Goal: Find specific page/section

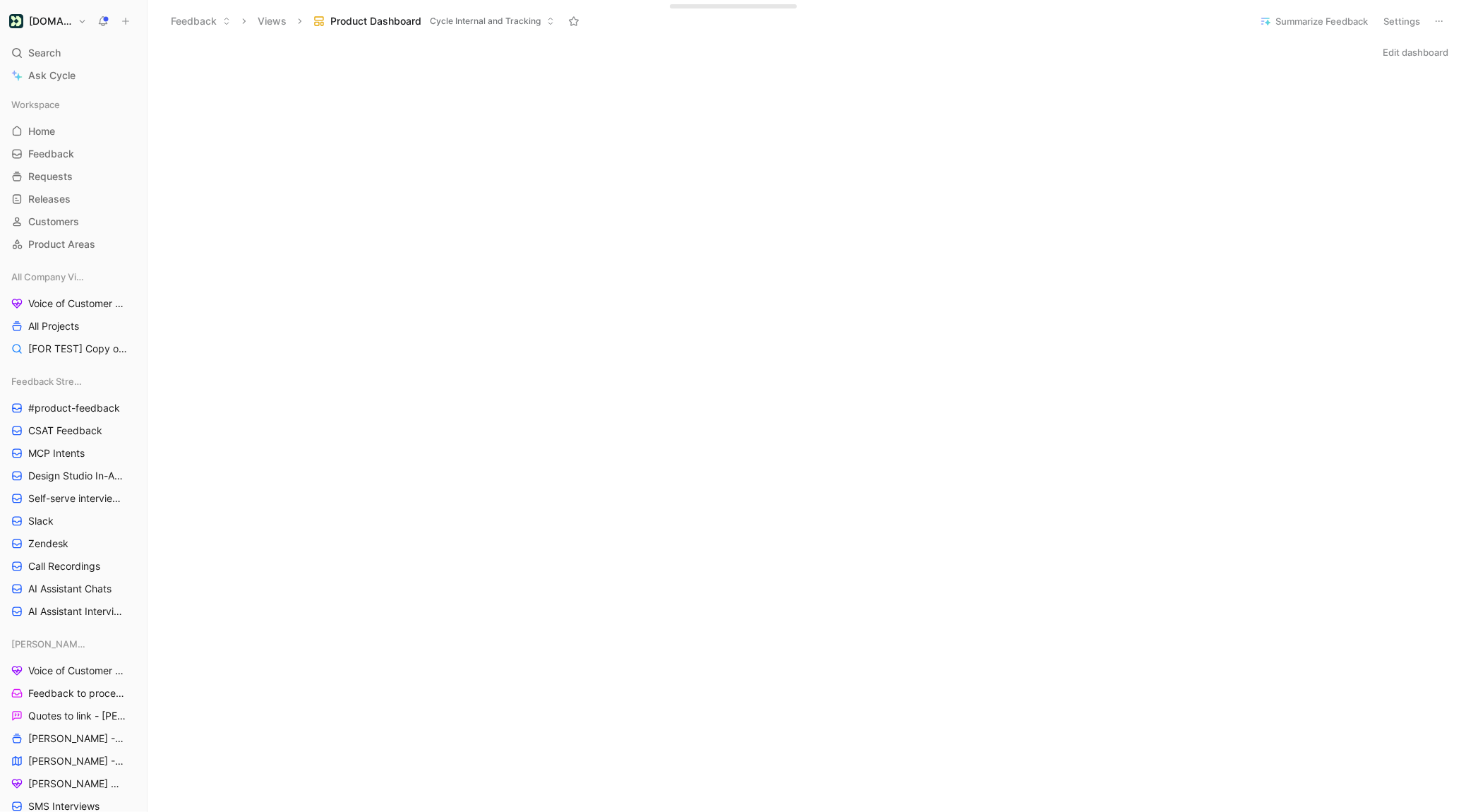
scroll to position [374, 0]
click at [67, 232] on div "Workspace Home G then H Feedback G then F Requests G then R Releases G then L C…" at bounding box center [74, 174] width 136 height 161
click at [67, 230] on link "Customers" at bounding box center [74, 221] width 136 height 21
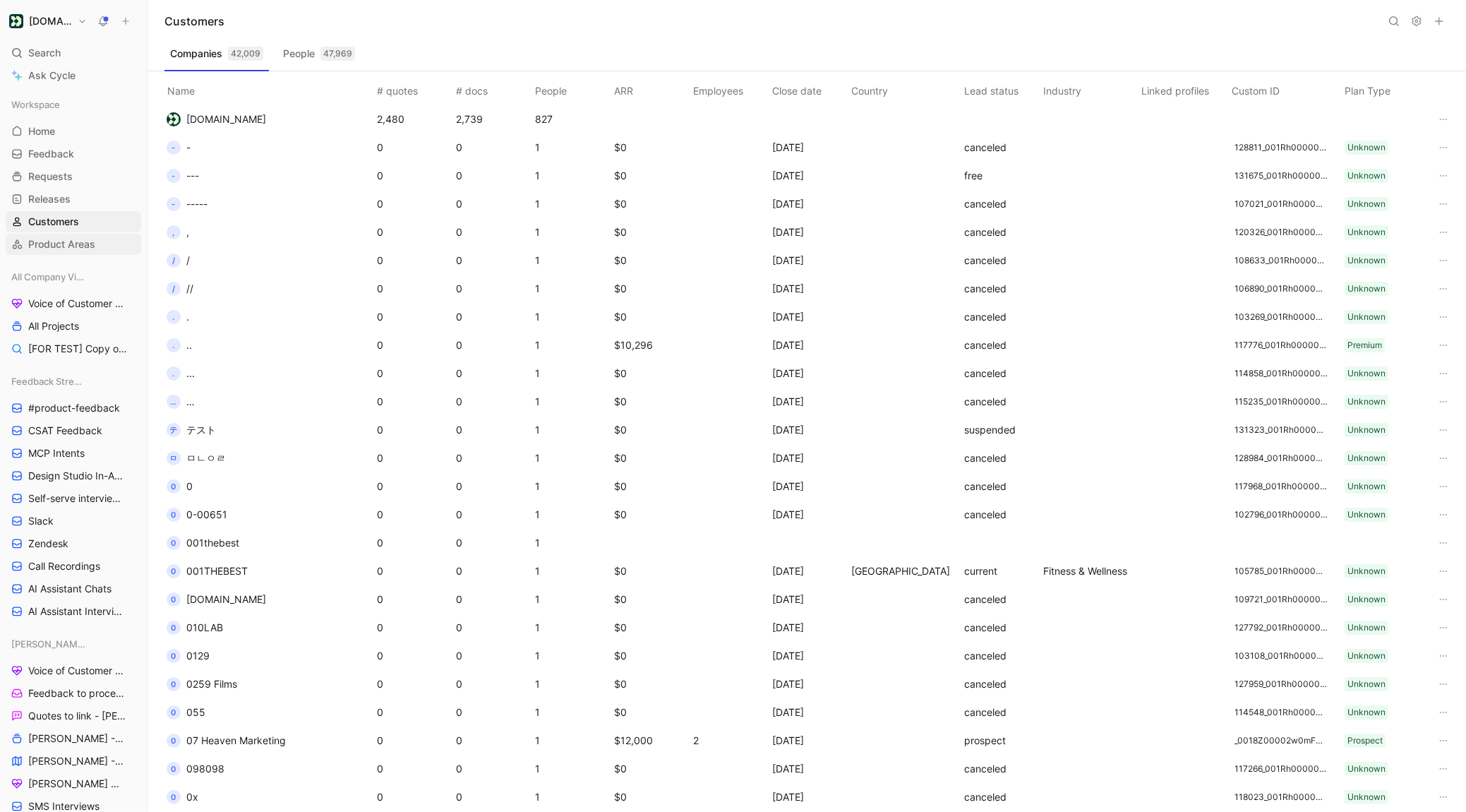
click at [78, 254] on link "Product Areas" at bounding box center [74, 244] width 136 height 21
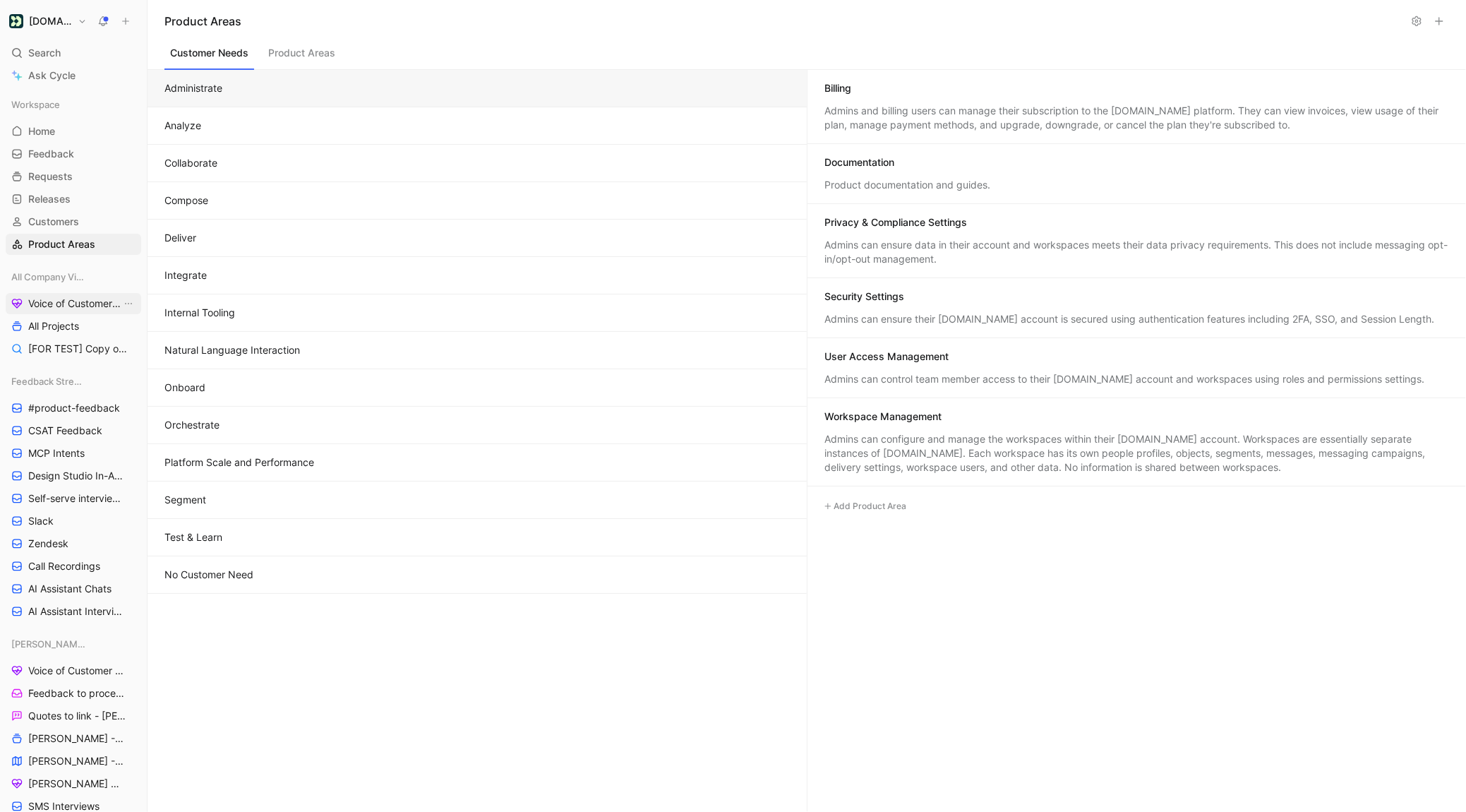
click at [92, 302] on span "Voice of Customer - All Areas" at bounding box center [75, 303] width 93 height 14
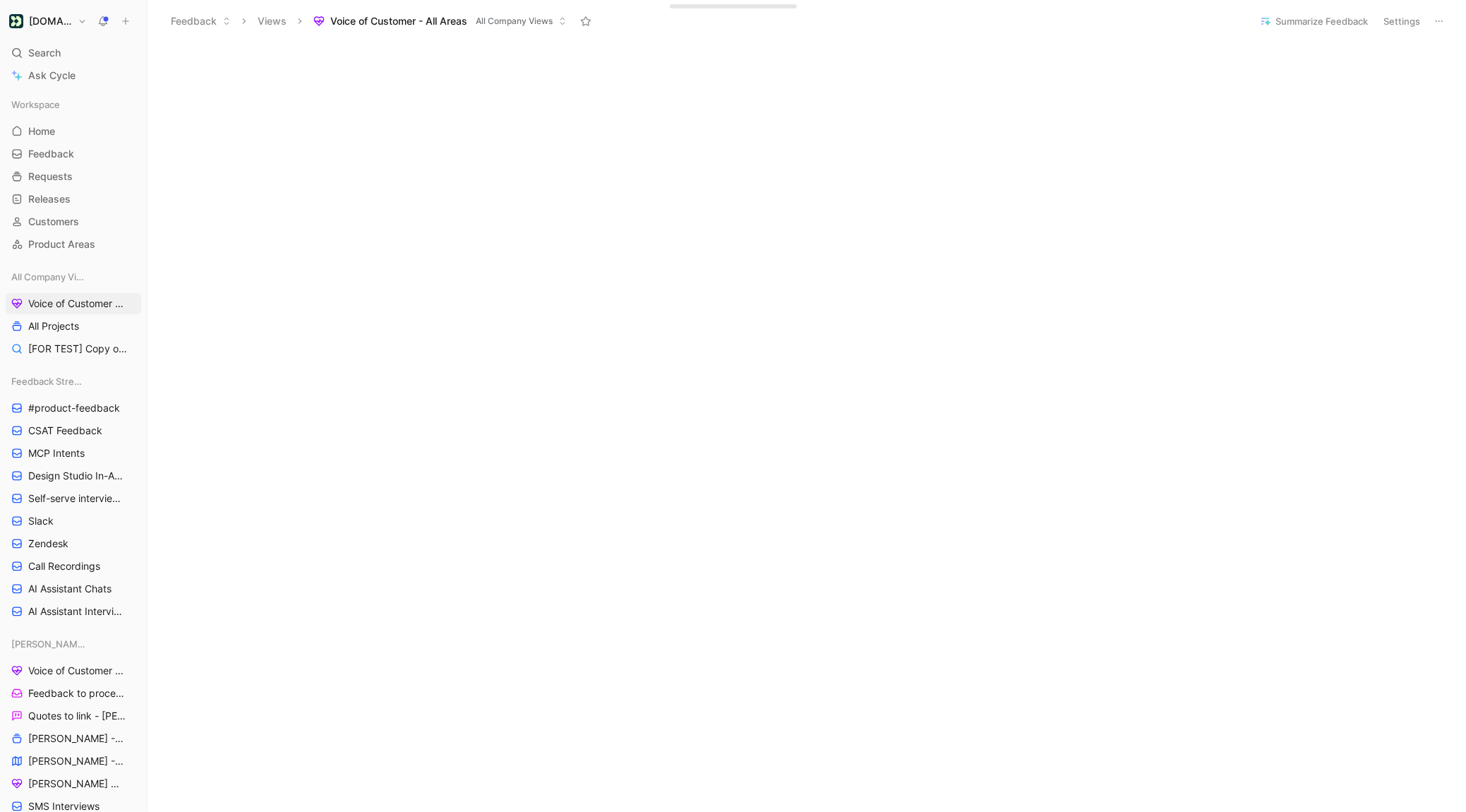
scroll to position [702, 0]
